Goal: Find specific page/section

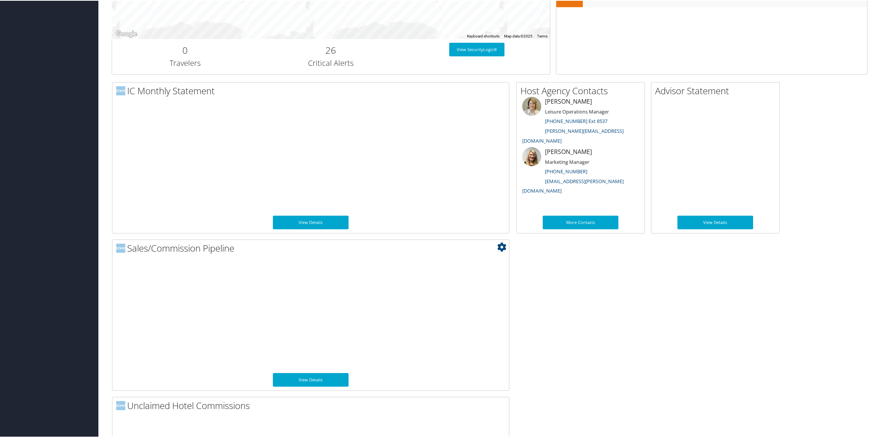
scroll to position [321, 0]
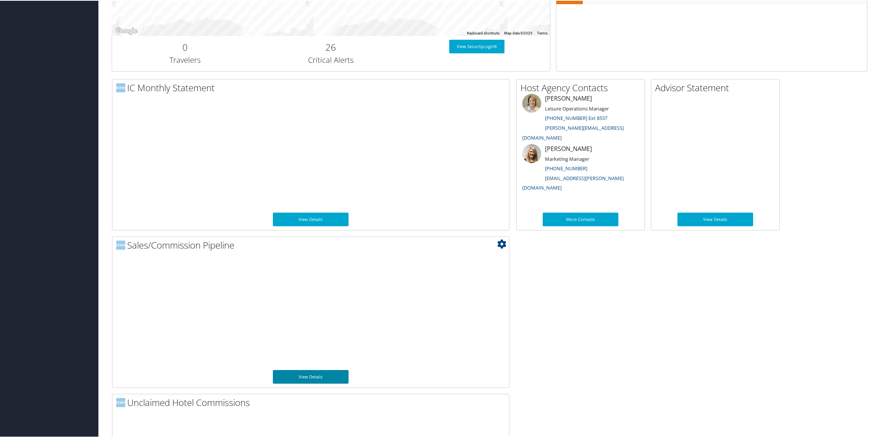
click at [313, 377] on link "View Details" at bounding box center [311, 376] width 76 height 14
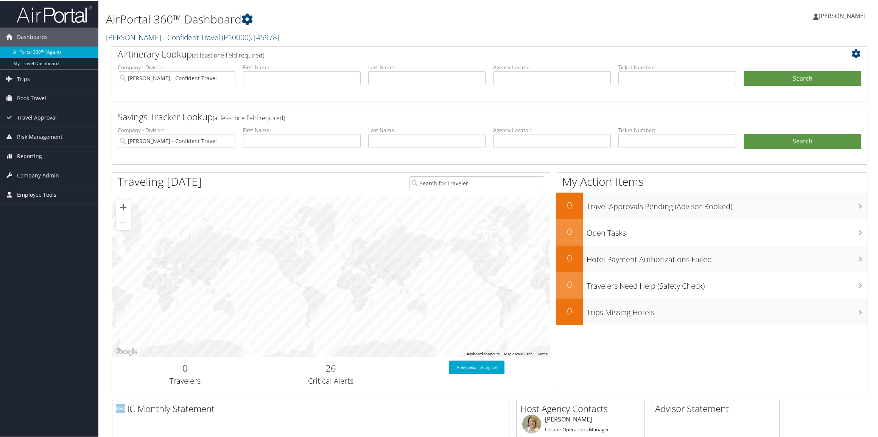
click at [63, 200] on link "Employee Tools" at bounding box center [49, 194] width 98 height 19
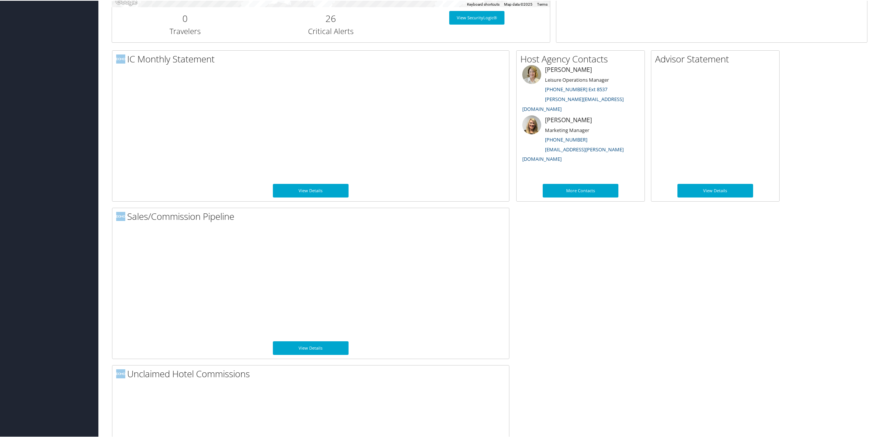
scroll to position [413, 0]
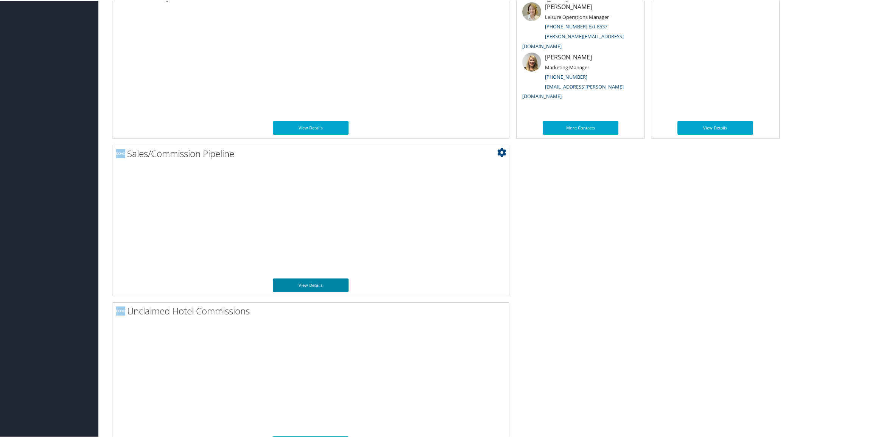
click at [332, 286] on link "View Details" at bounding box center [311, 285] width 76 height 14
